Goal: Information Seeking & Learning: Learn about a topic

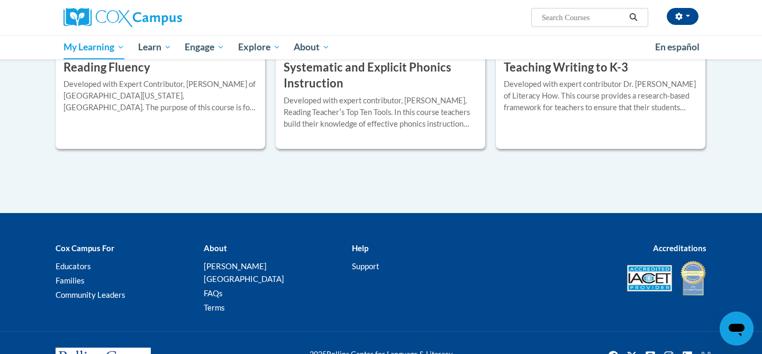
scroll to position [928, 0]
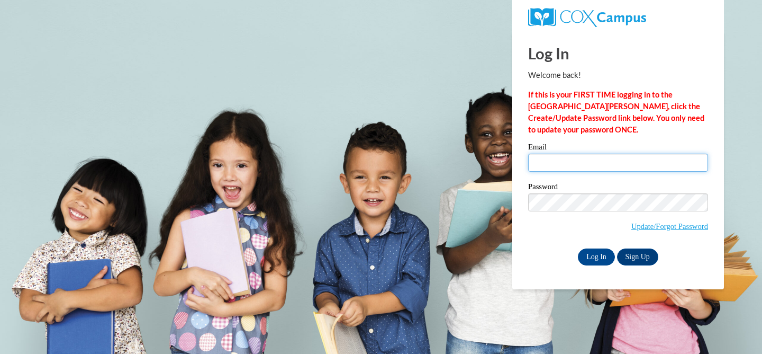
click at [548, 160] on input "Email" at bounding box center [618, 163] width 180 height 18
type input "lzahn@wauwatosa.k12.wi.us"
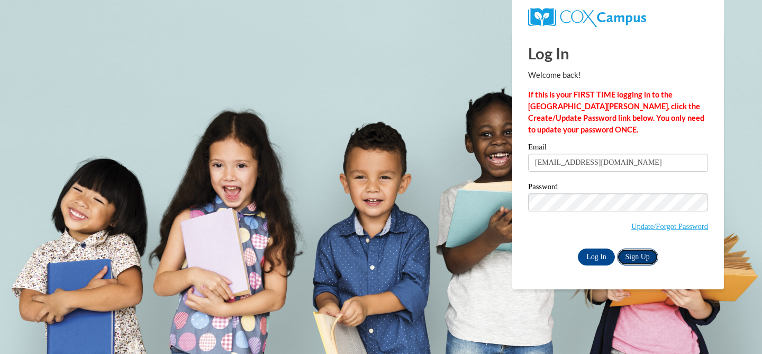
click at [638, 259] on link "Sign Up" at bounding box center [637, 256] width 41 height 17
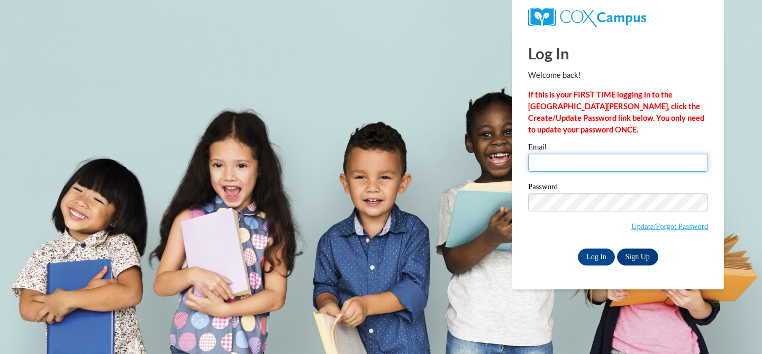
click at [562, 159] on input "Email" at bounding box center [618, 163] width 180 height 18
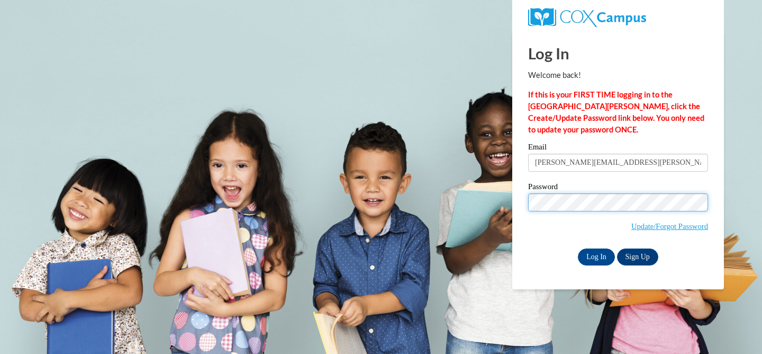
type input "lzahn@wauwatosa.k12.wi.us"
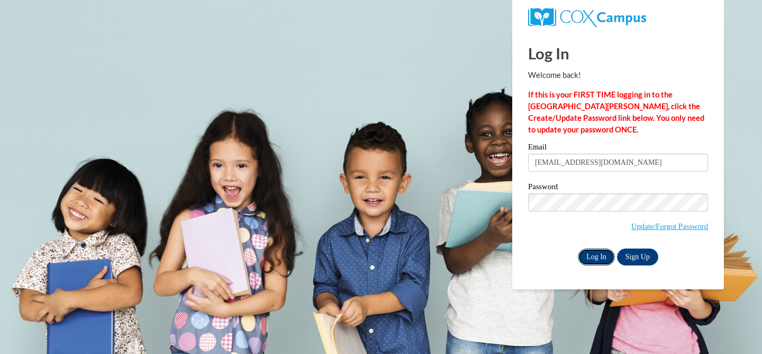
click at [598, 251] on input "Log In" at bounding box center [596, 256] width 37 height 17
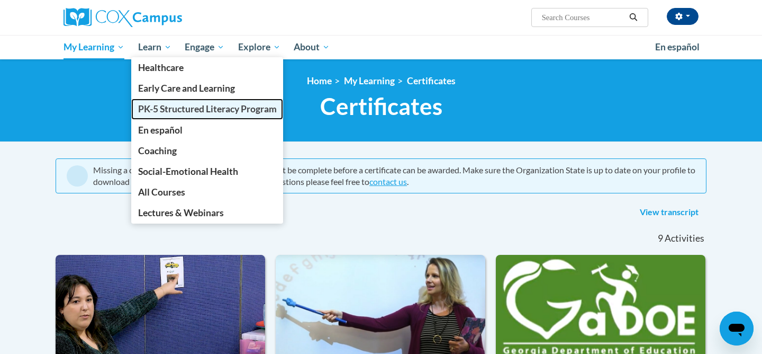
click at [165, 105] on span "PK-5 Structured Literacy Program" at bounding box center [207, 108] width 139 height 11
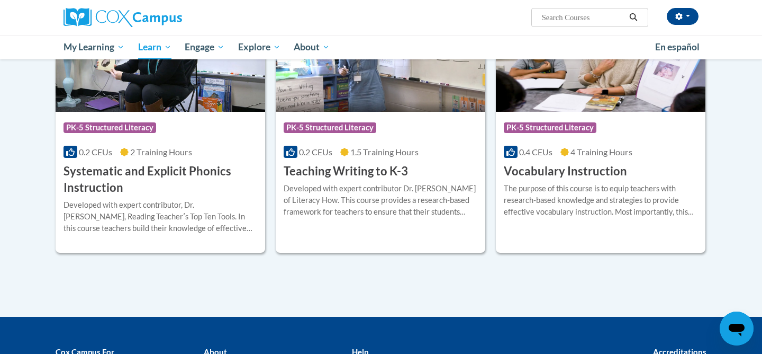
scroll to position [1199, 0]
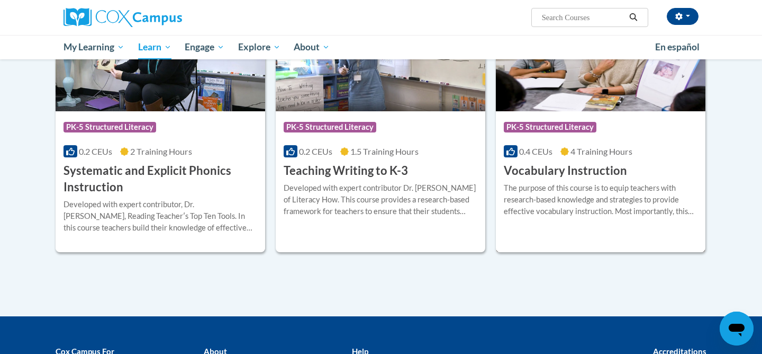
click at [556, 187] on div "The purpose of this course is to equip teachers with research-based knowledge a…" at bounding box center [601, 199] width 194 height 35
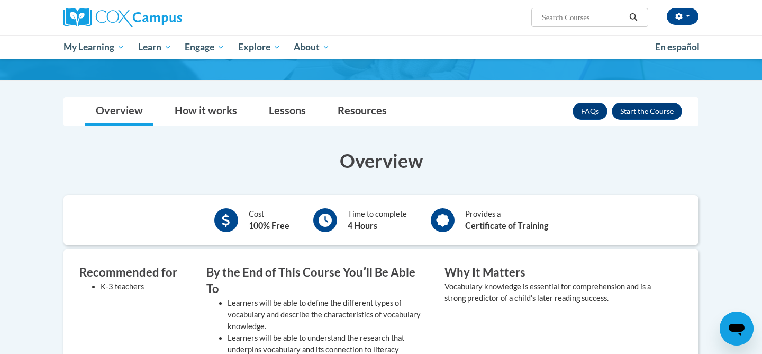
scroll to position [110, 0]
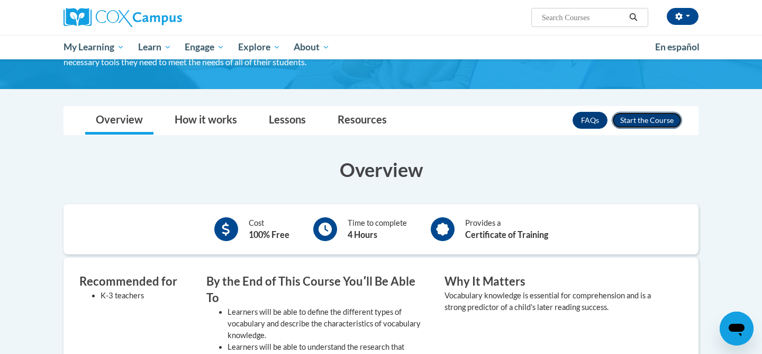
click at [655, 121] on button "Enroll" at bounding box center [647, 120] width 70 height 17
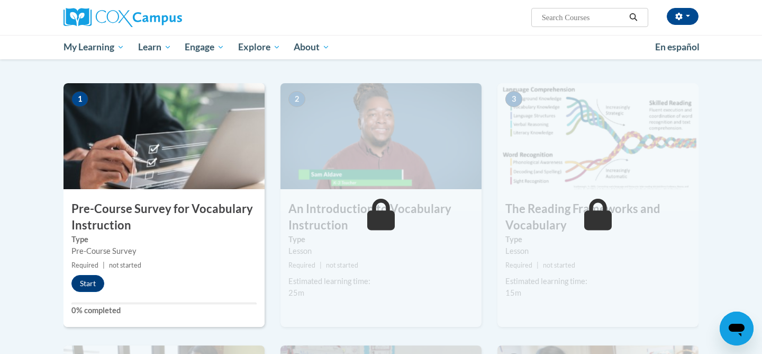
scroll to position [199, 0]
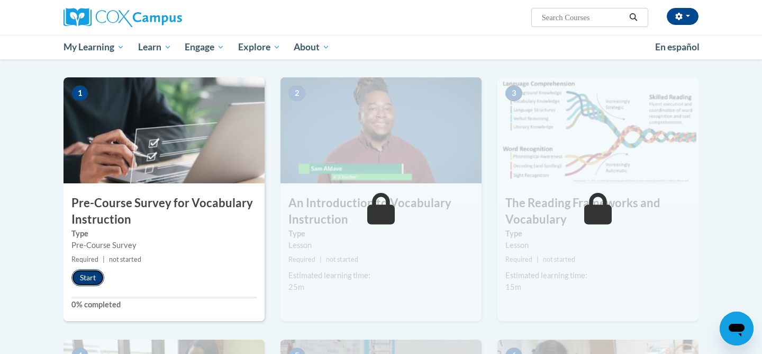
click at [95, 279] on button "Start" at bounding box center [87, 277] width 33 height 17
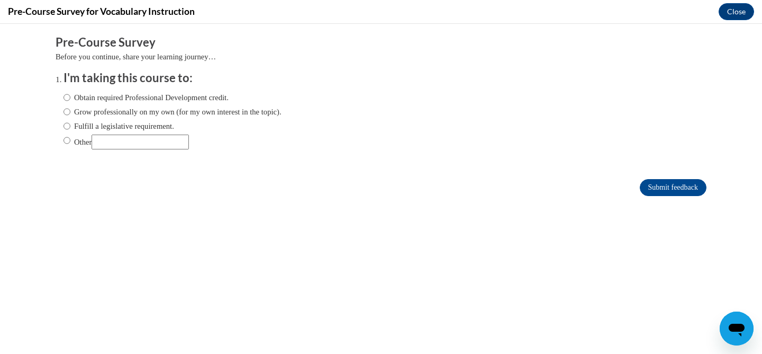
scroll to position [0, 0]
click at [114, 124] on label "Fulfill a legislative requirement." at bounding box center [119, 126] width 111 height 12
click at [70, 124] on input "Fulfill a legislative requirement." at bounding box center [67, 126] width 7 height 12
radio input "true"
click at [659, 183] on input "Submit feedback" at bounding box center [673, 187] width 67 height 17
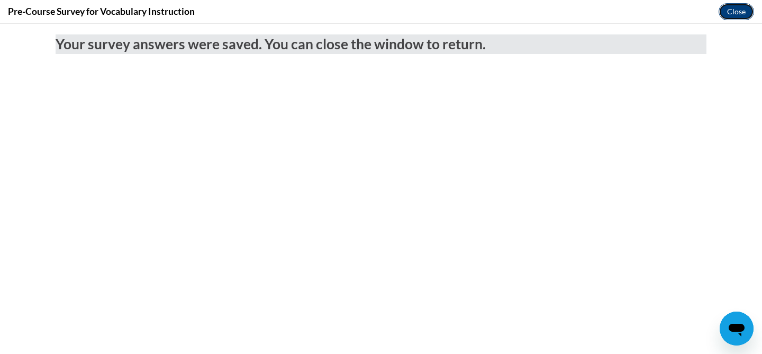
click at [738, 19] on button "Close" at bounding box center [736, 11] width 35 height 17
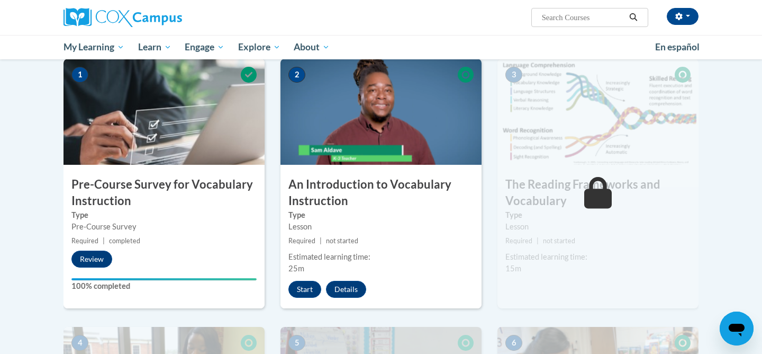
scroll to position [219, 0]
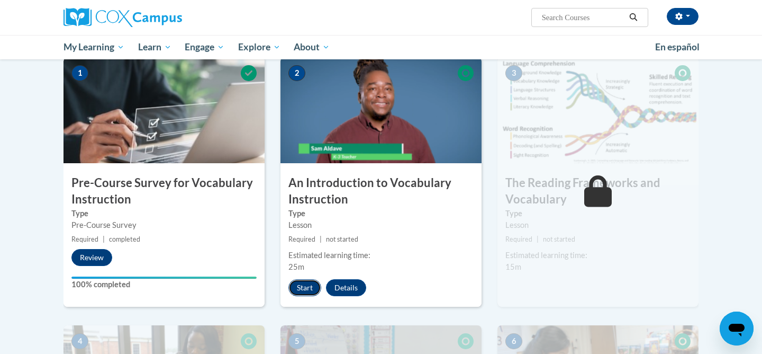
click at [310, 286] on button "Start" at bounding box center [304, 287] width 33 height 17
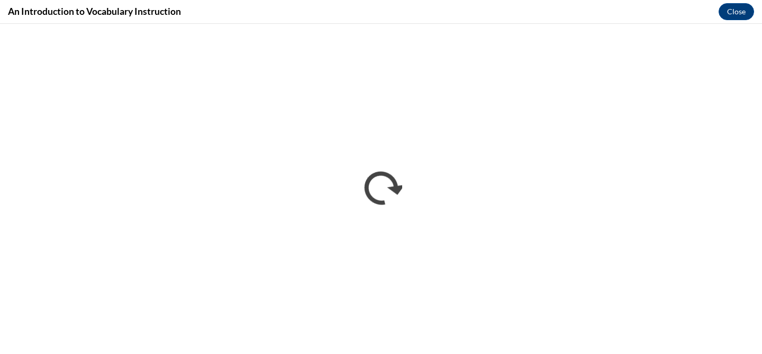
scroll to position [0, 0]
